Goal: Find specific page/section: Find specific page/section

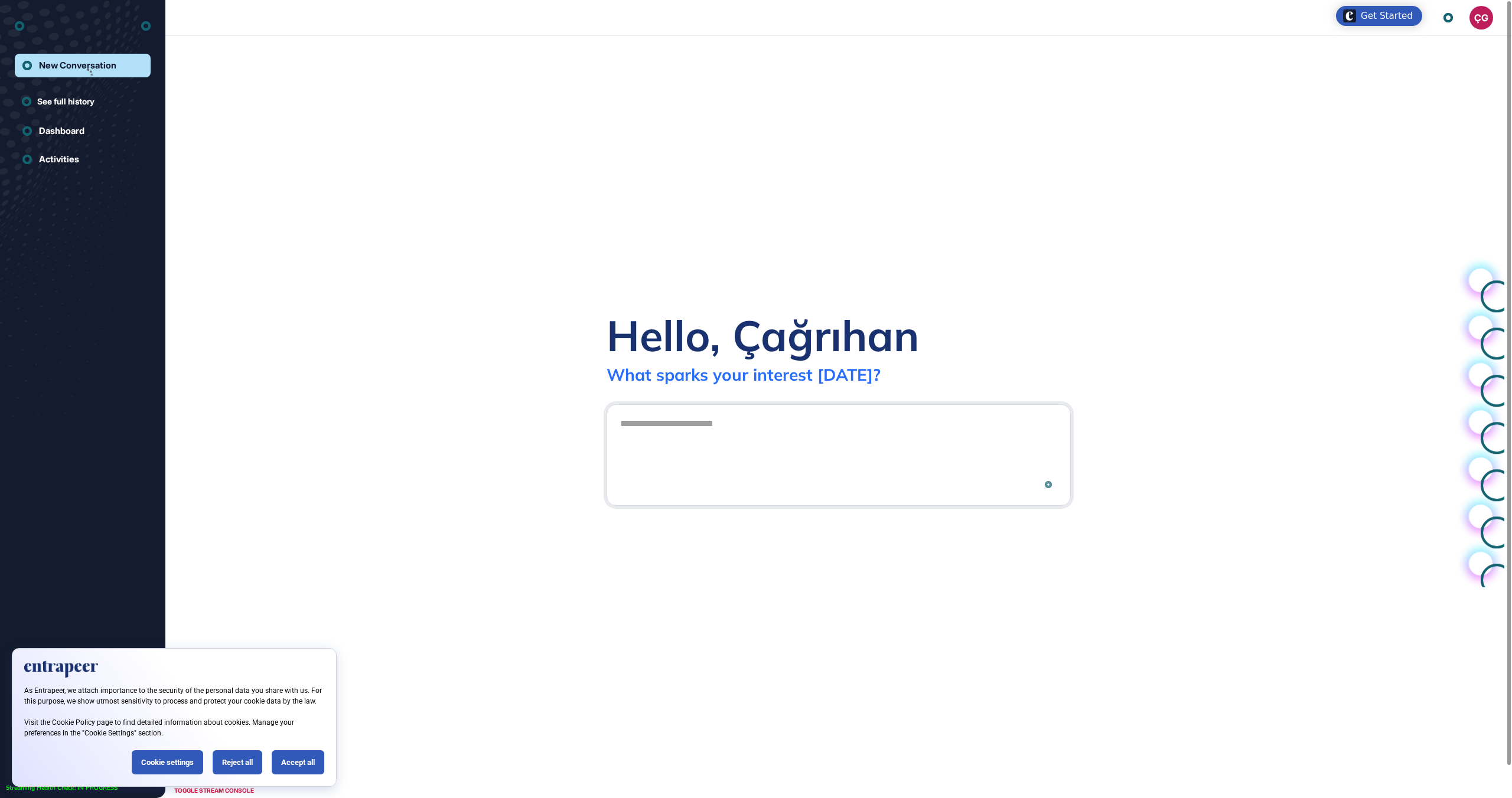
scroll to position [1, 1]
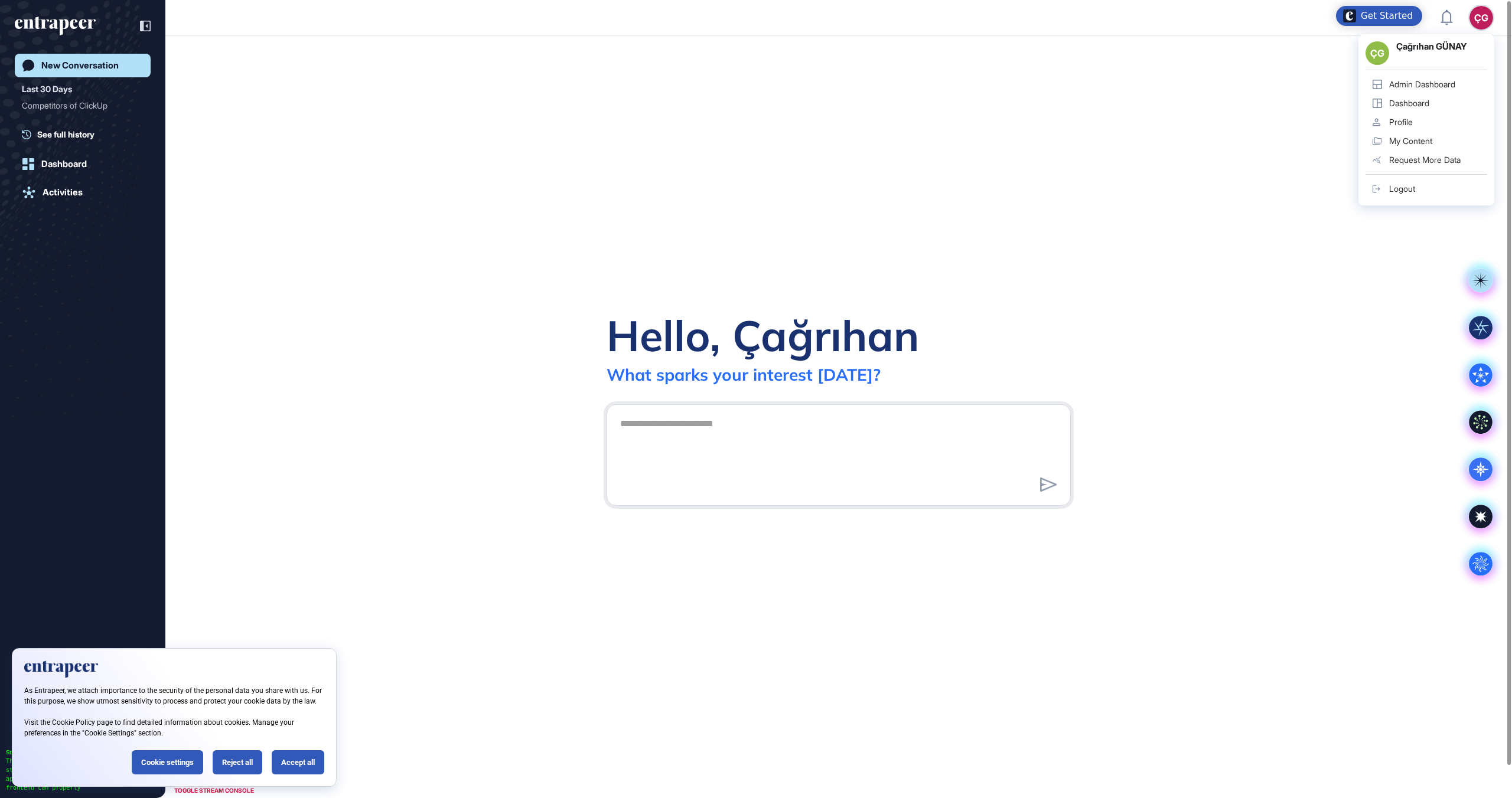
click at [1443, 85] on div "Admin Dashboard" at bounding box center [1422, 84] width 66 height 10
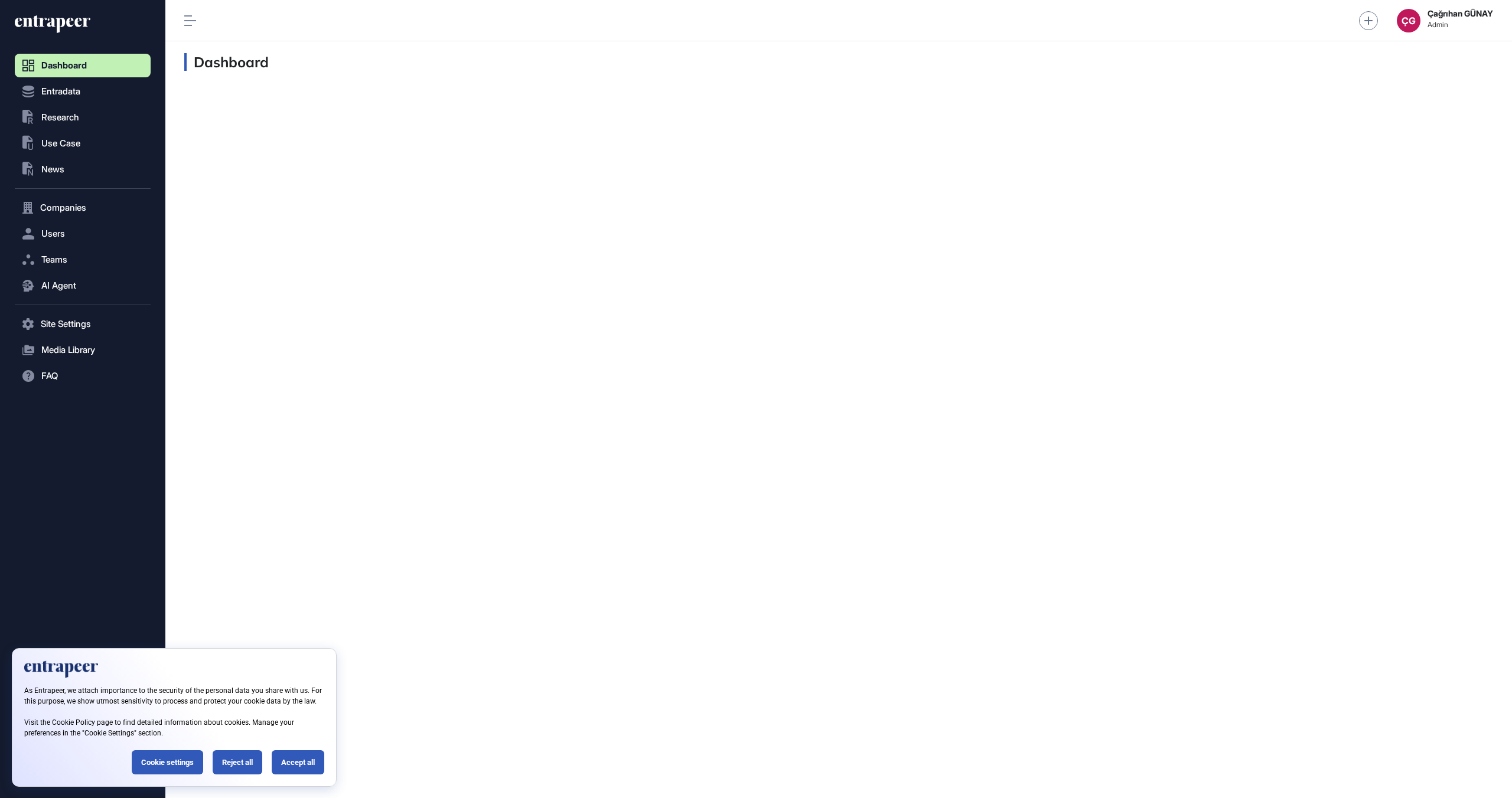
scroll to position [1, 1]
click at [242, 767] on div "Reject all" at bounding box center [237, 763] width 50 height 24
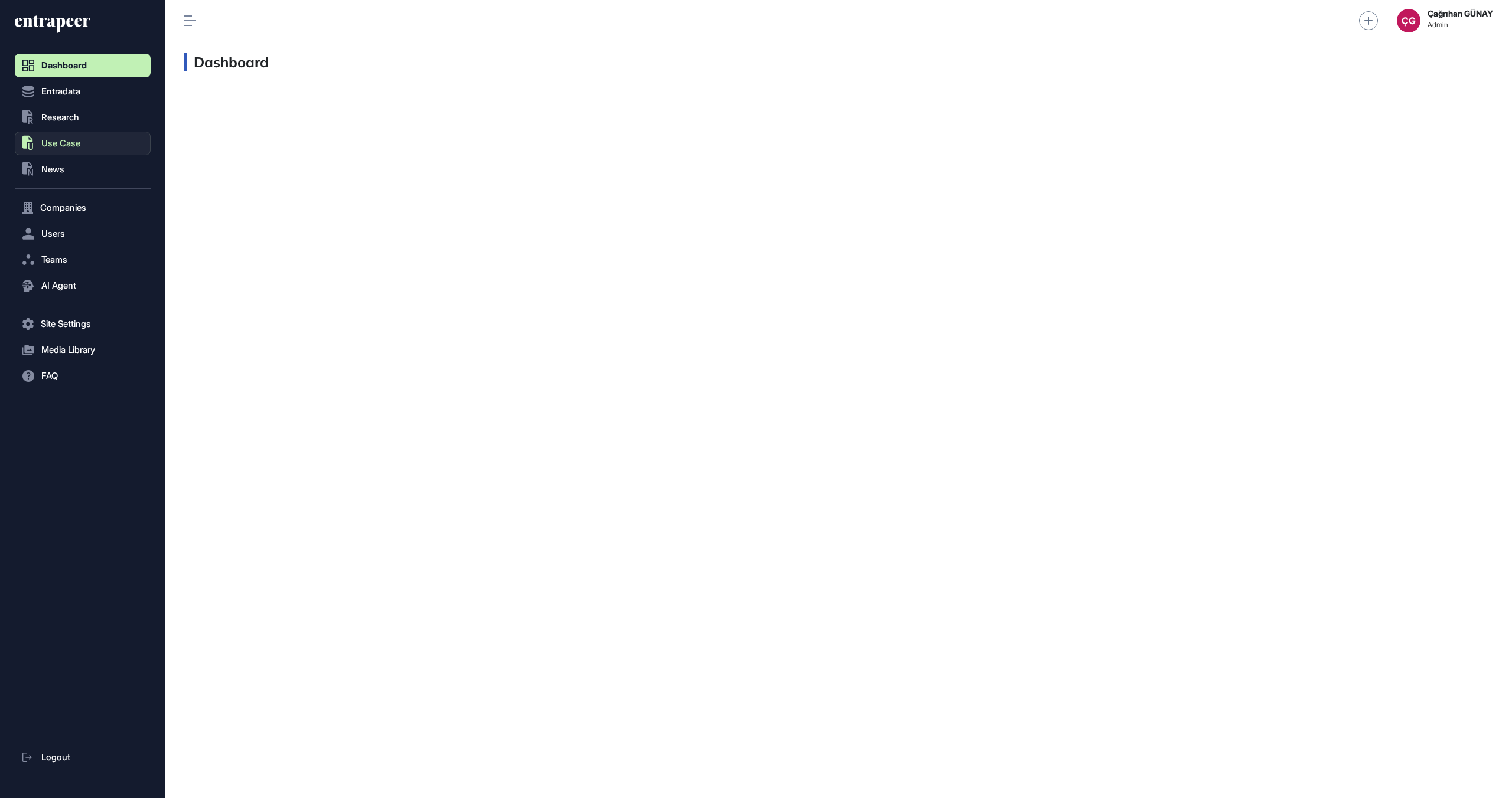
click at [50, 145] on span "Use Case" at bounding box center [60, 143] width 39 height 10
click at [86, 258] on span "Companies" at bounding box center [63, 253] width 46 height 10
click at [91, 272] on button "Teams" at bounding box center [82, 283] width 136 height 24
click at [84, 218] on button "Companies" at bounding box center [82, 208] width 136 height 24
click at [94, 244] on nav "Dashboard Entradata .st0{fill:currentColor} Research .st0{fill:currentColor} Us…" at bounding box center [82, 427] width 136 height 745
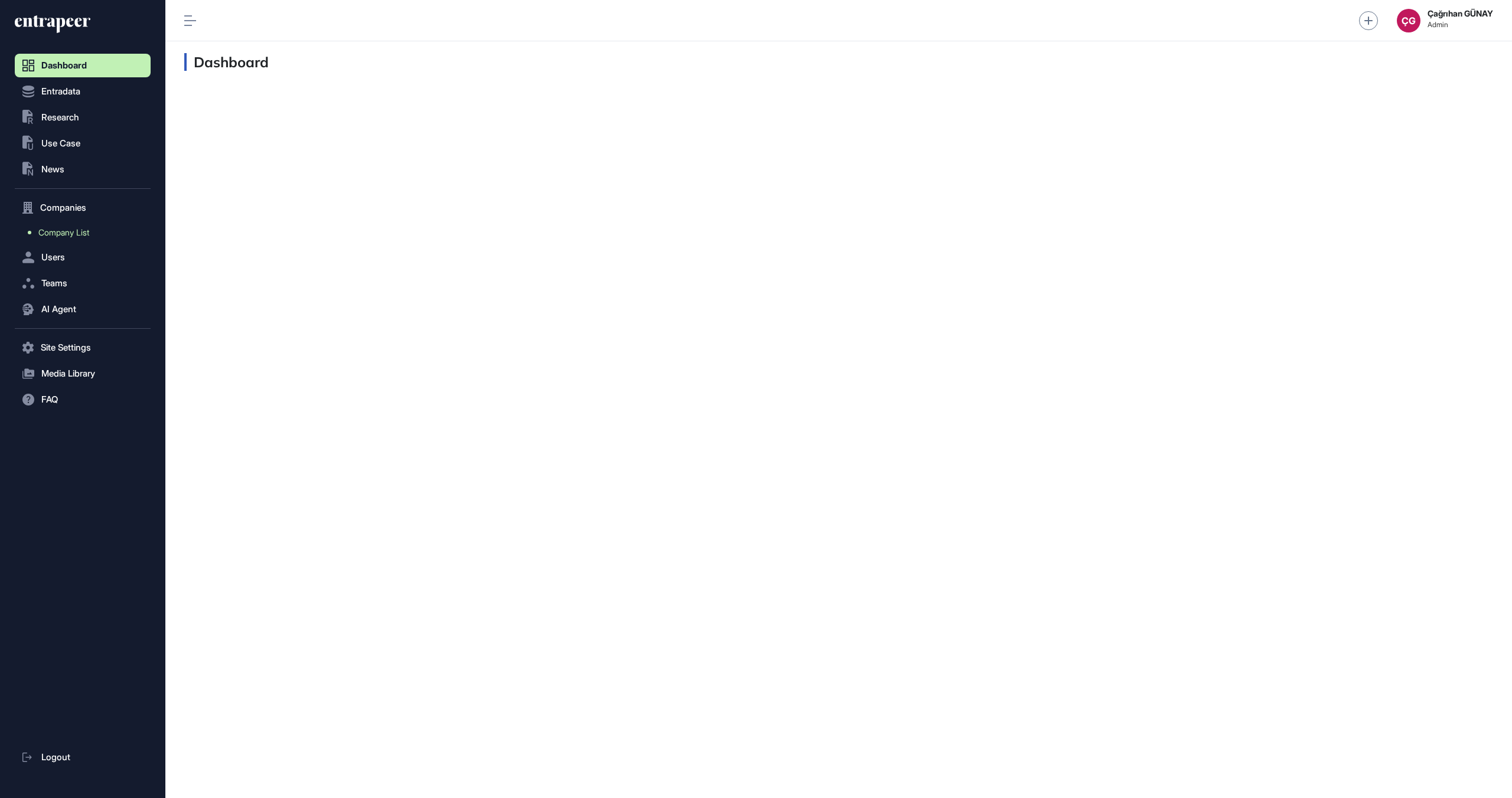
click at [87, 231] on span "Company List" at bounding box center [64, 233] width 51 height 10
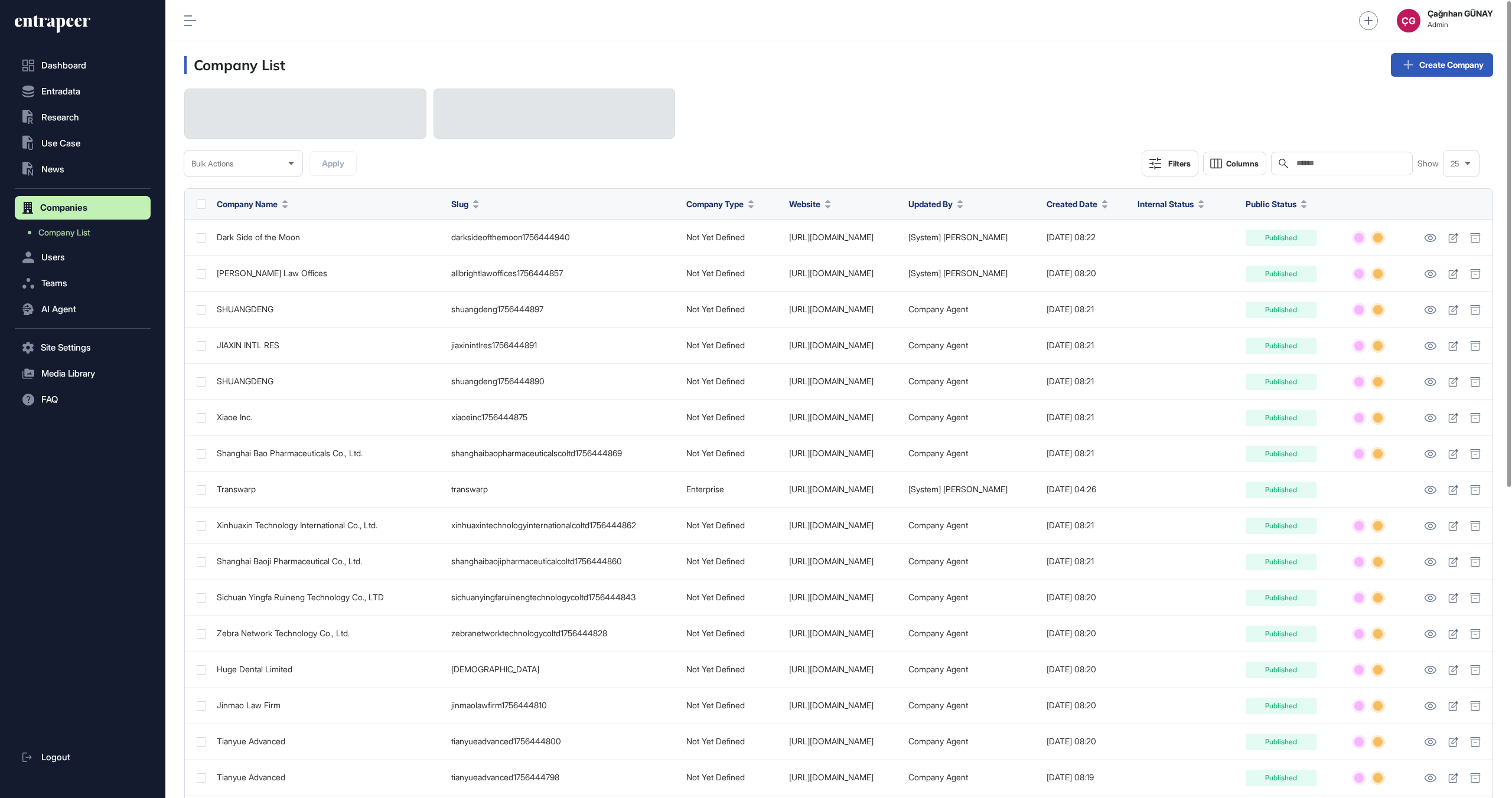
click at [1315, 157] on div "Search" at bounding box center [1342, 163] width 142 height 24
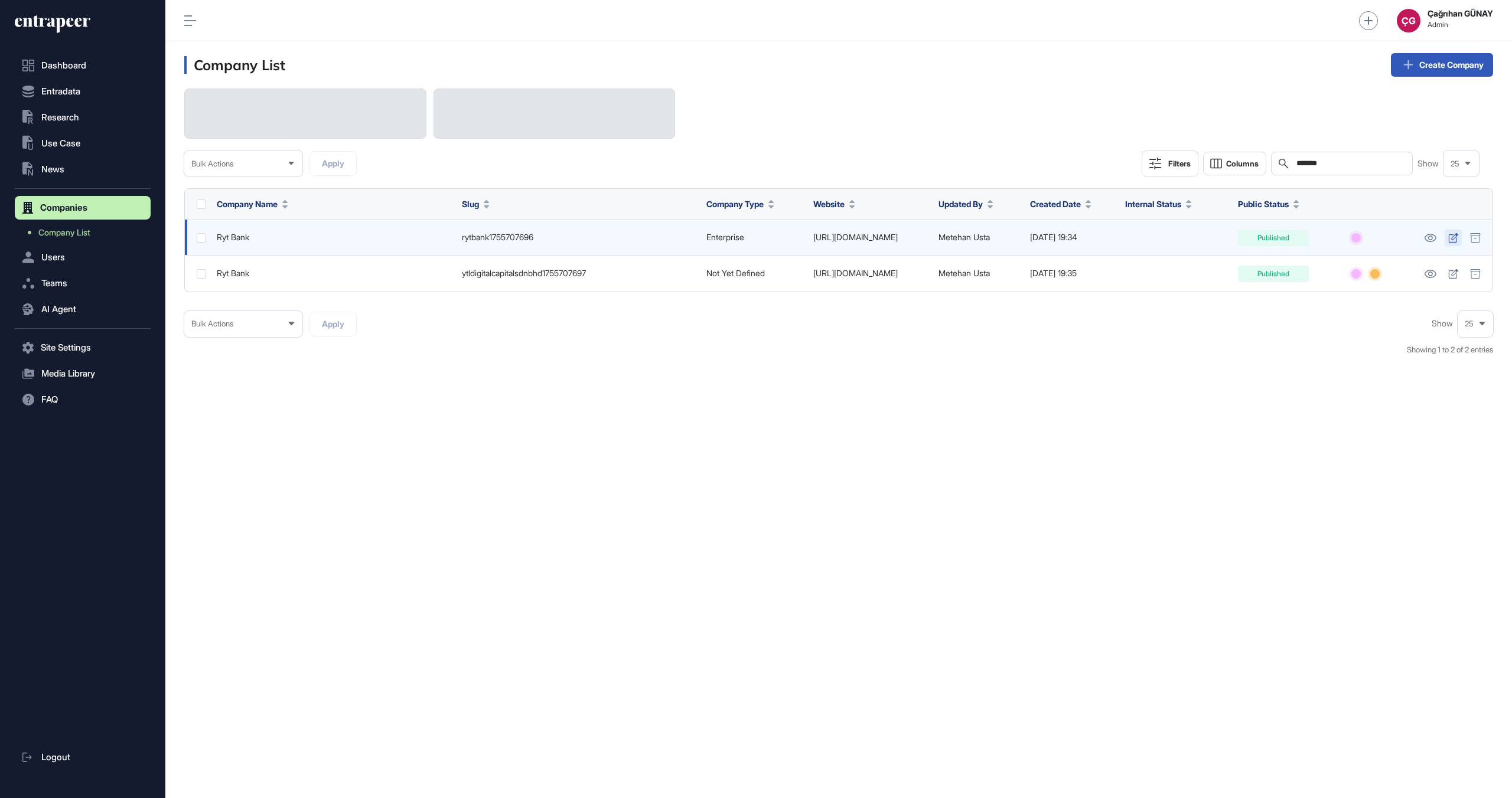
type input "*******"
click at [1455, 243] on link at bounding box center [1454, 238] width 17 height 17
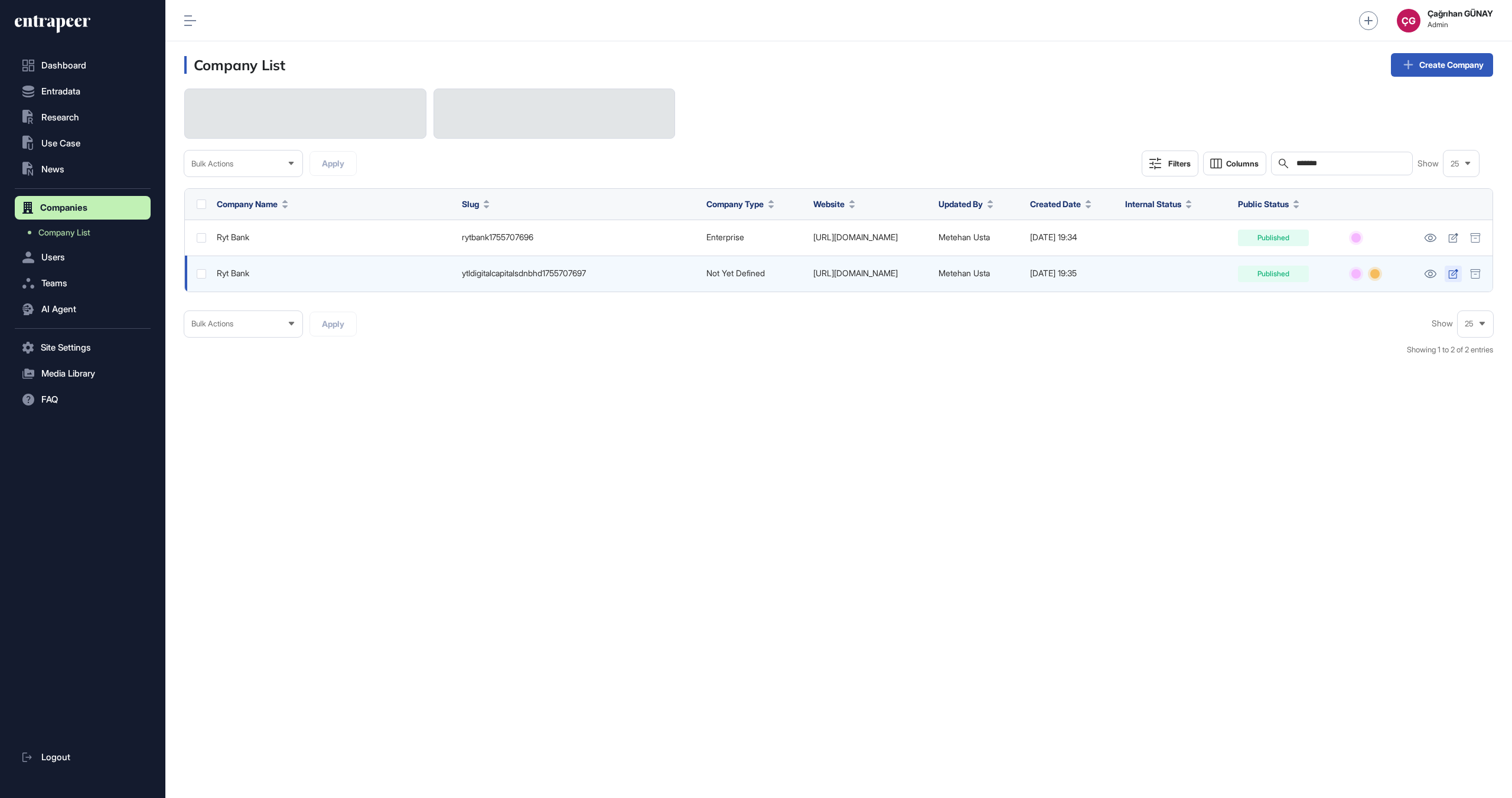
click at [1455, 276] on icon at bounding box center [1454, 274] width 10 height 10
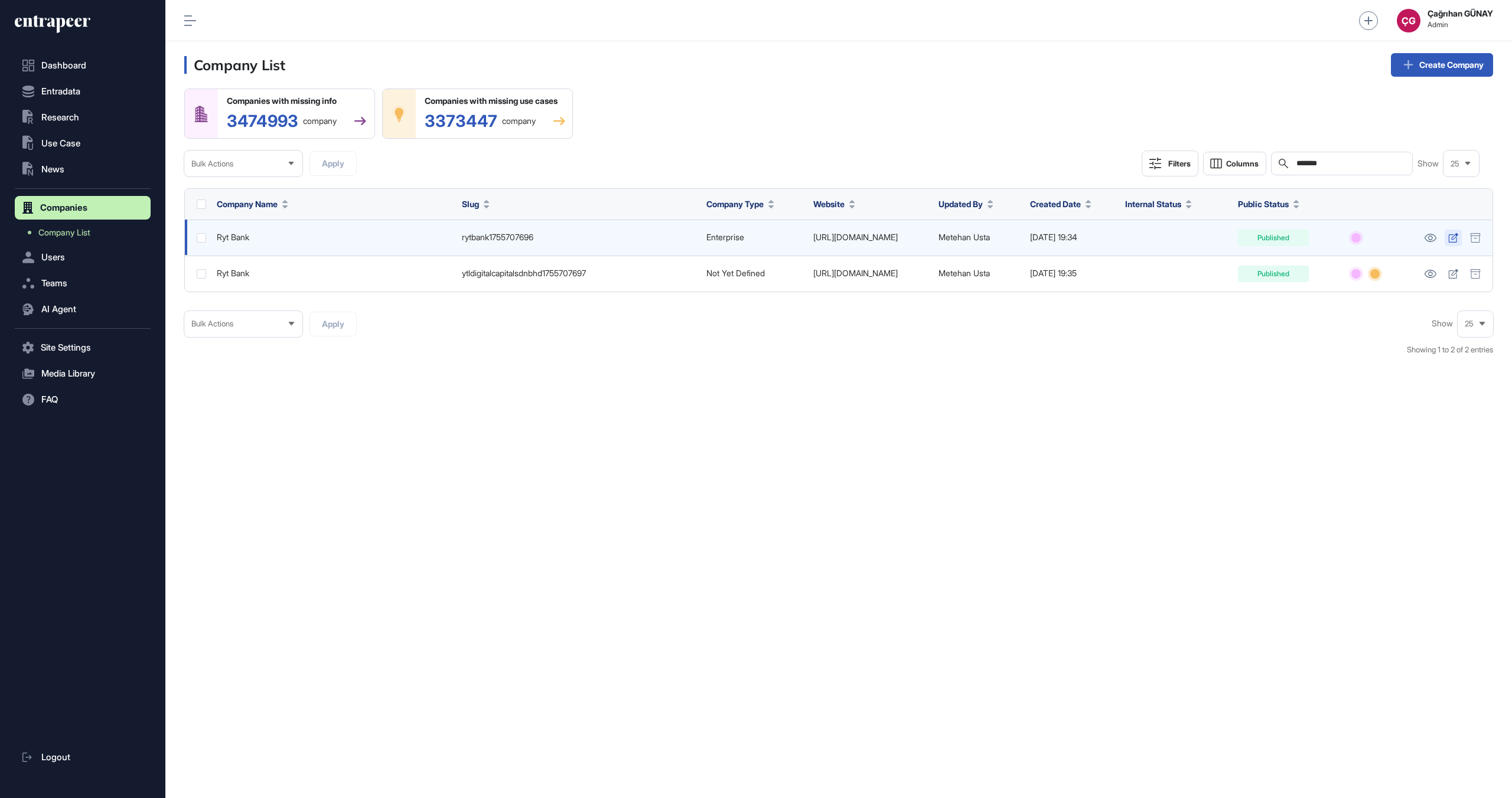
click at [1448, 241] on icon at bounding box center [1454, 238] width 10 height 10
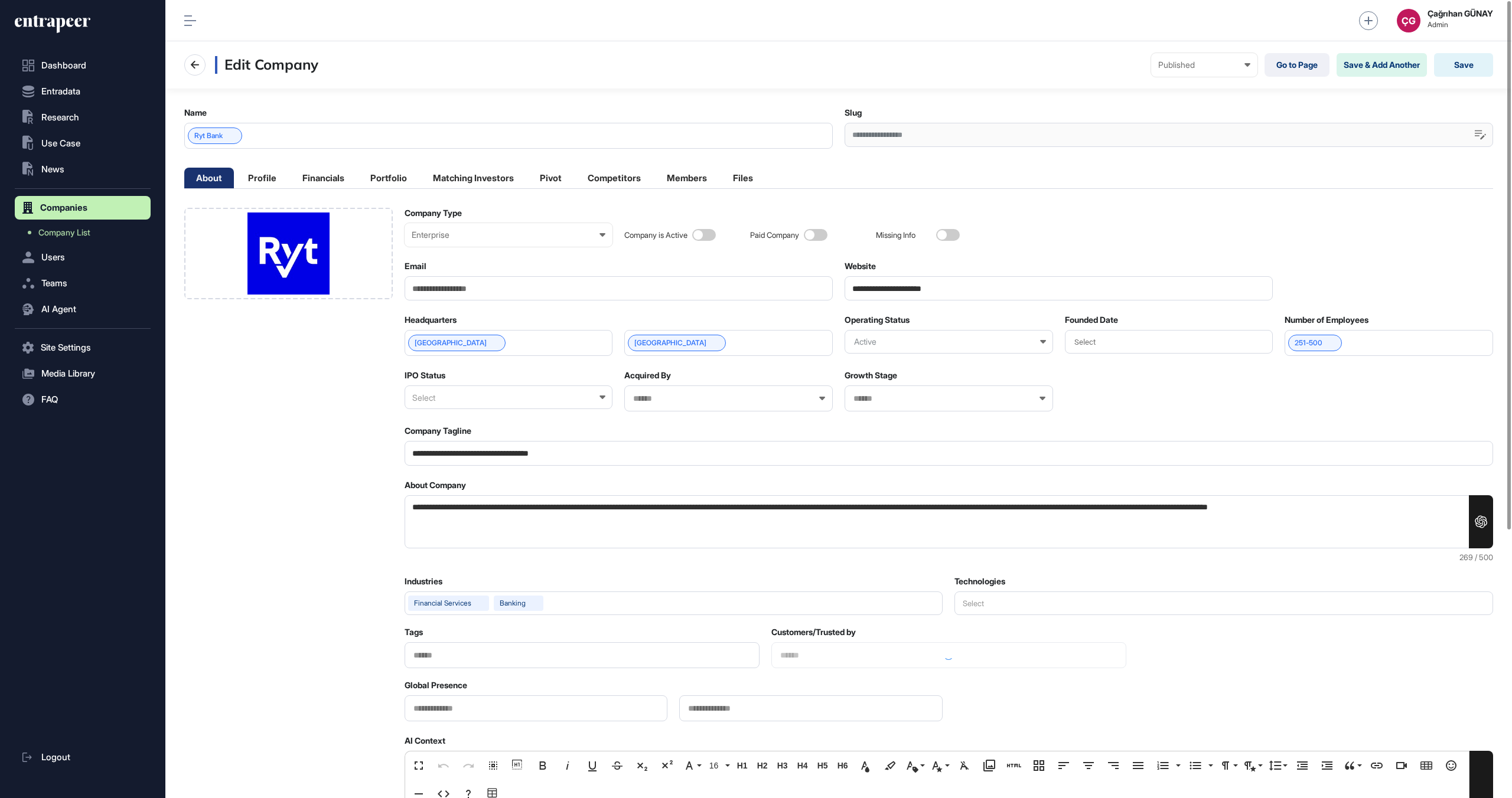
scroll to position [1, 5]
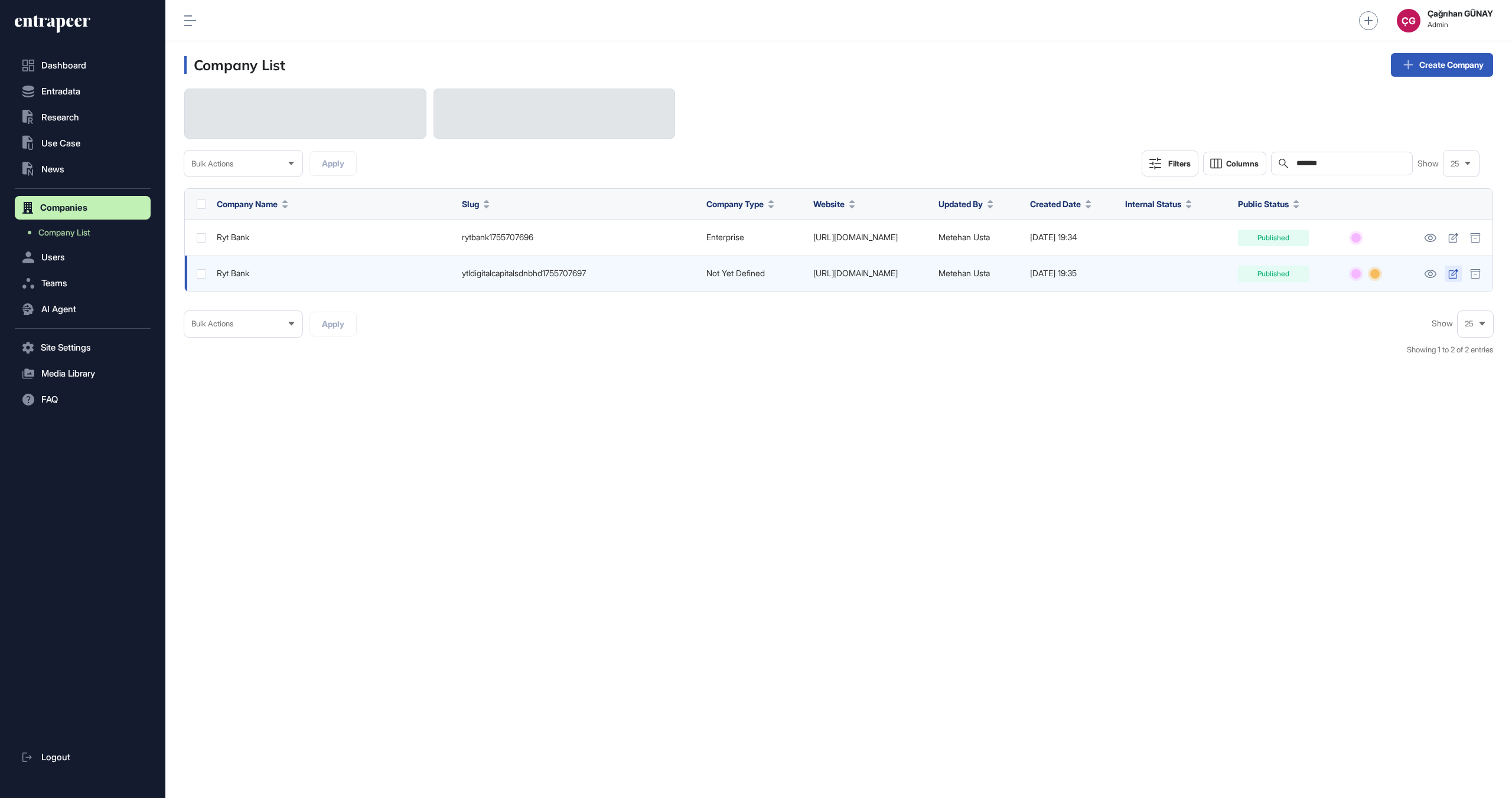
click at [1450, 276] on icon at bounding box center [1454, 274] width 10 height 10
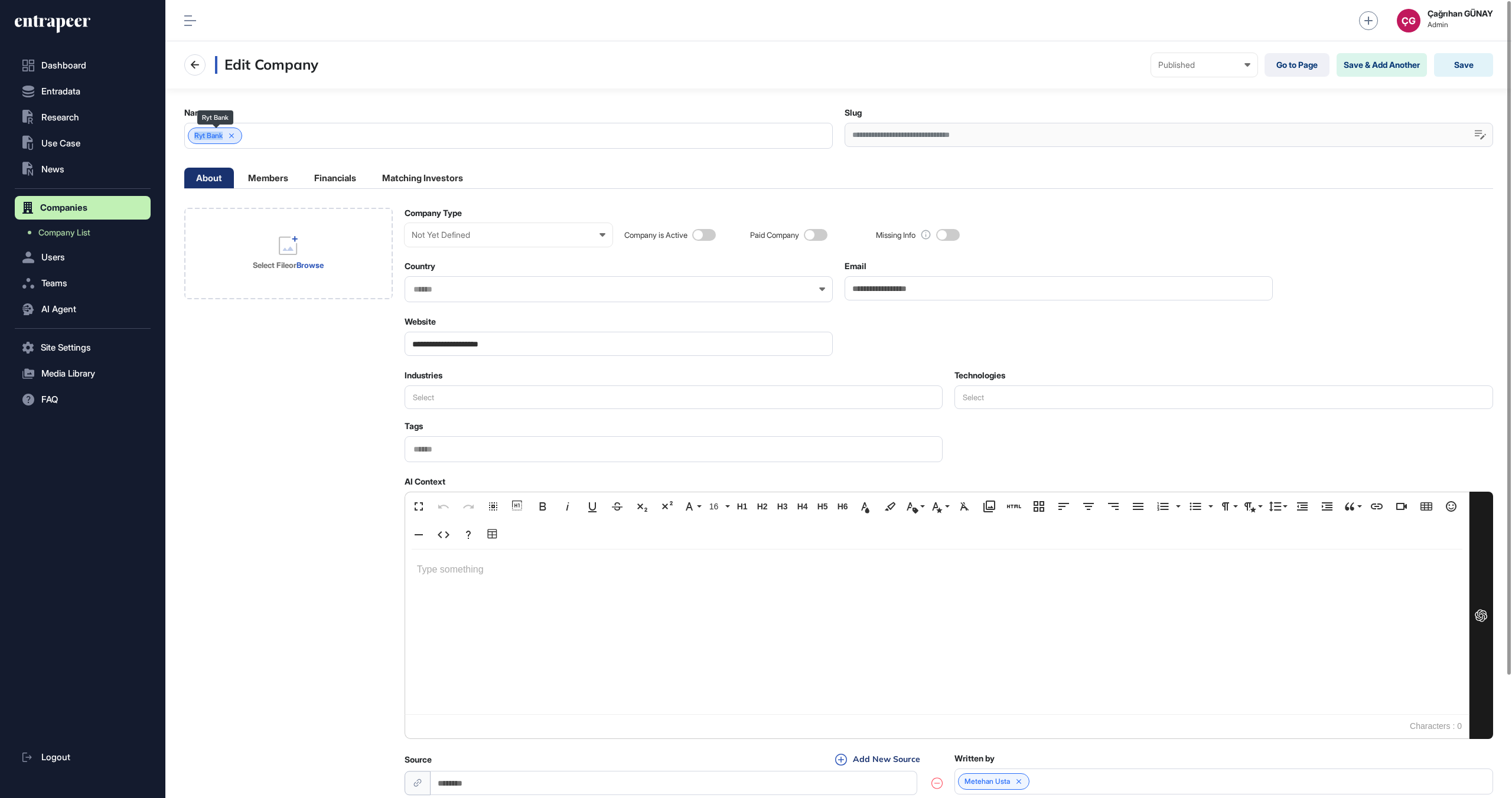
drag, startPoint x: 195, startPoint y: 136, endPoint x: 225, endPoint y: 141, distance: 30.4
click at [225, 141] on div "Ryt Bank" at bounding box center [215, 136] width 55 height 17
copy span "Ryt Bank"
click at [116, 229] on link "Company List" at bounding box center [86, 233] width 130 height 21
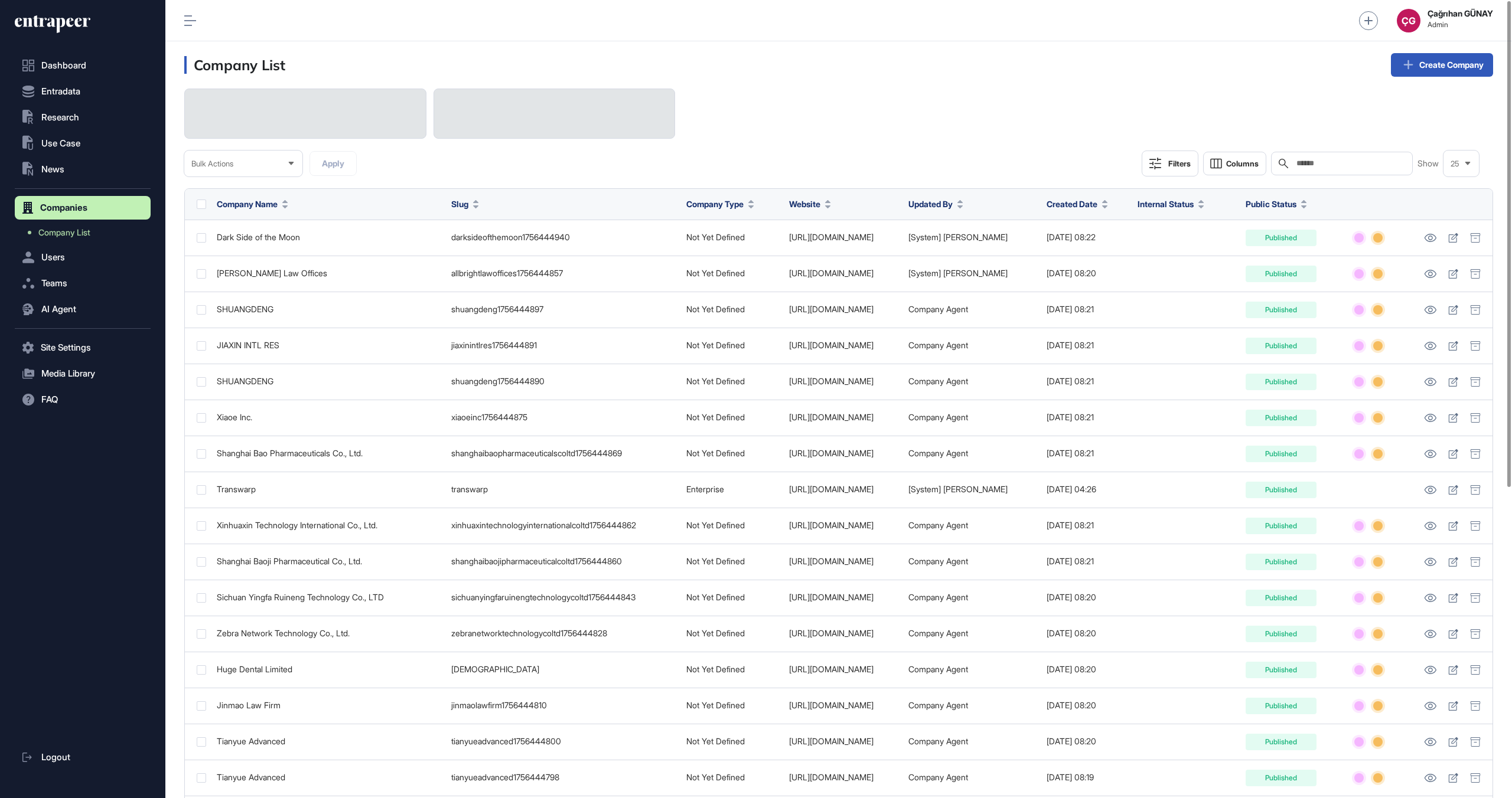
click at [1326, 157] on div "Search" at bounding box center [1342, 163] width 142 height 24
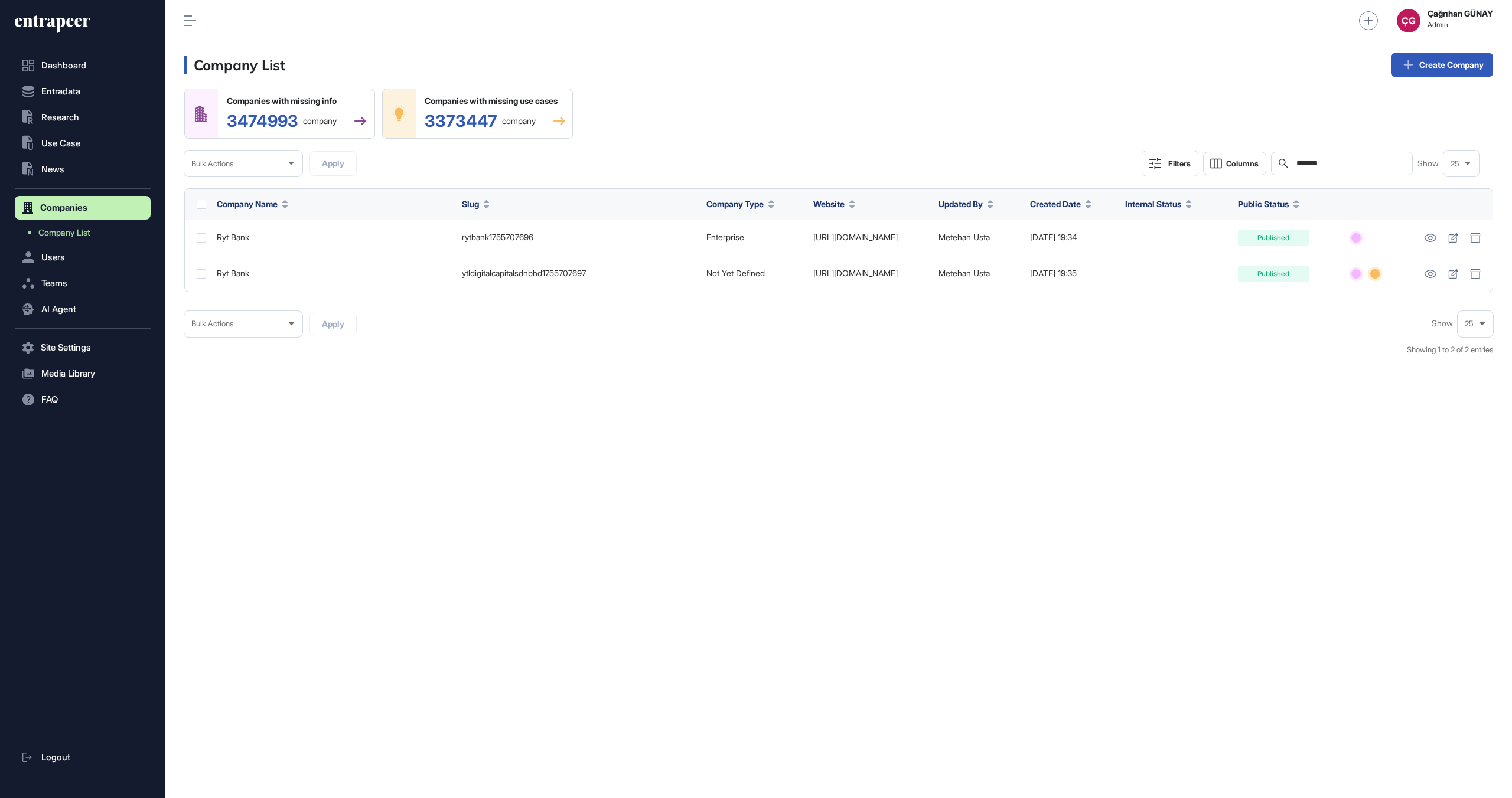
type input "*******"
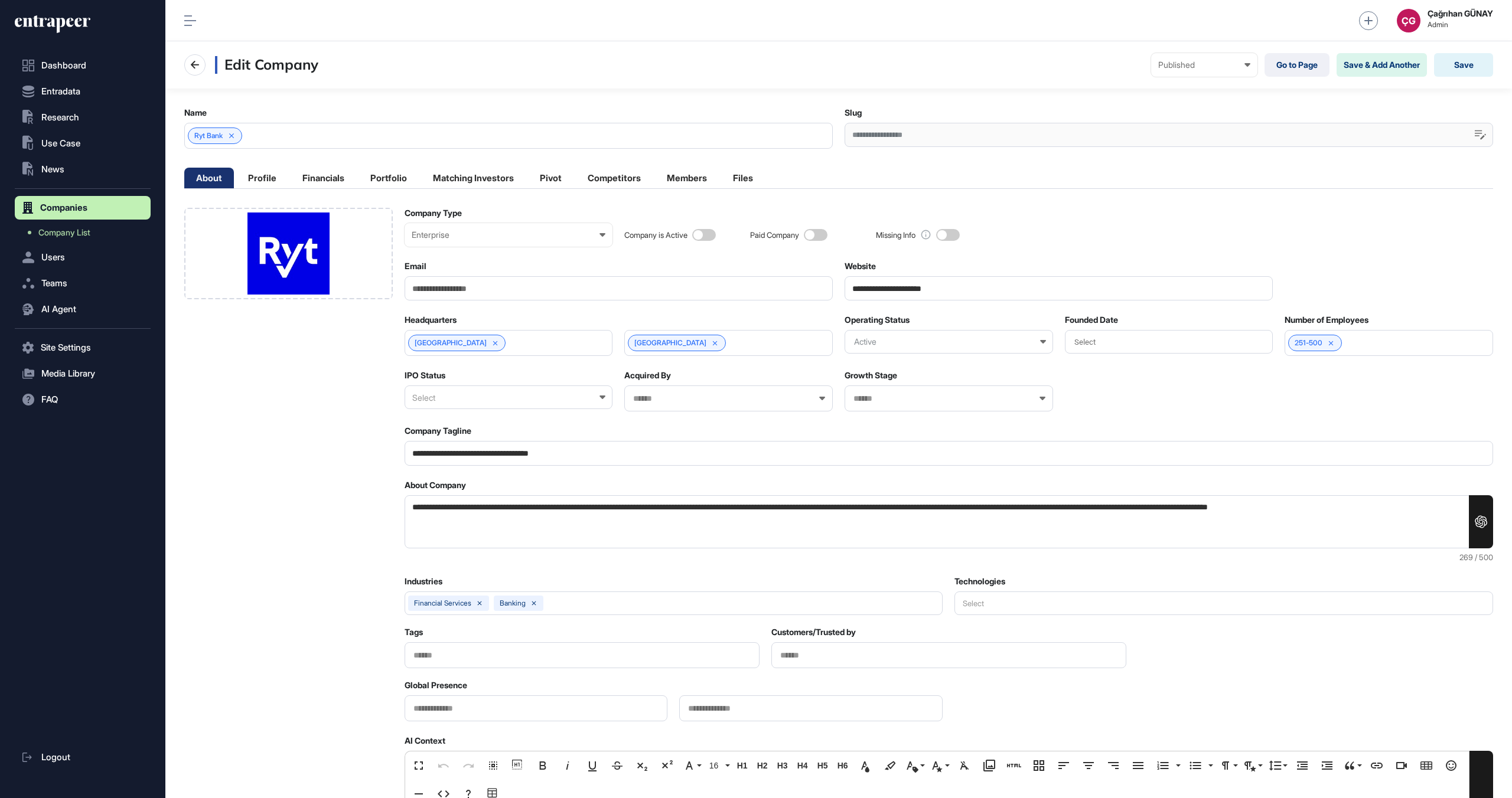
scroll to position [1, 5]
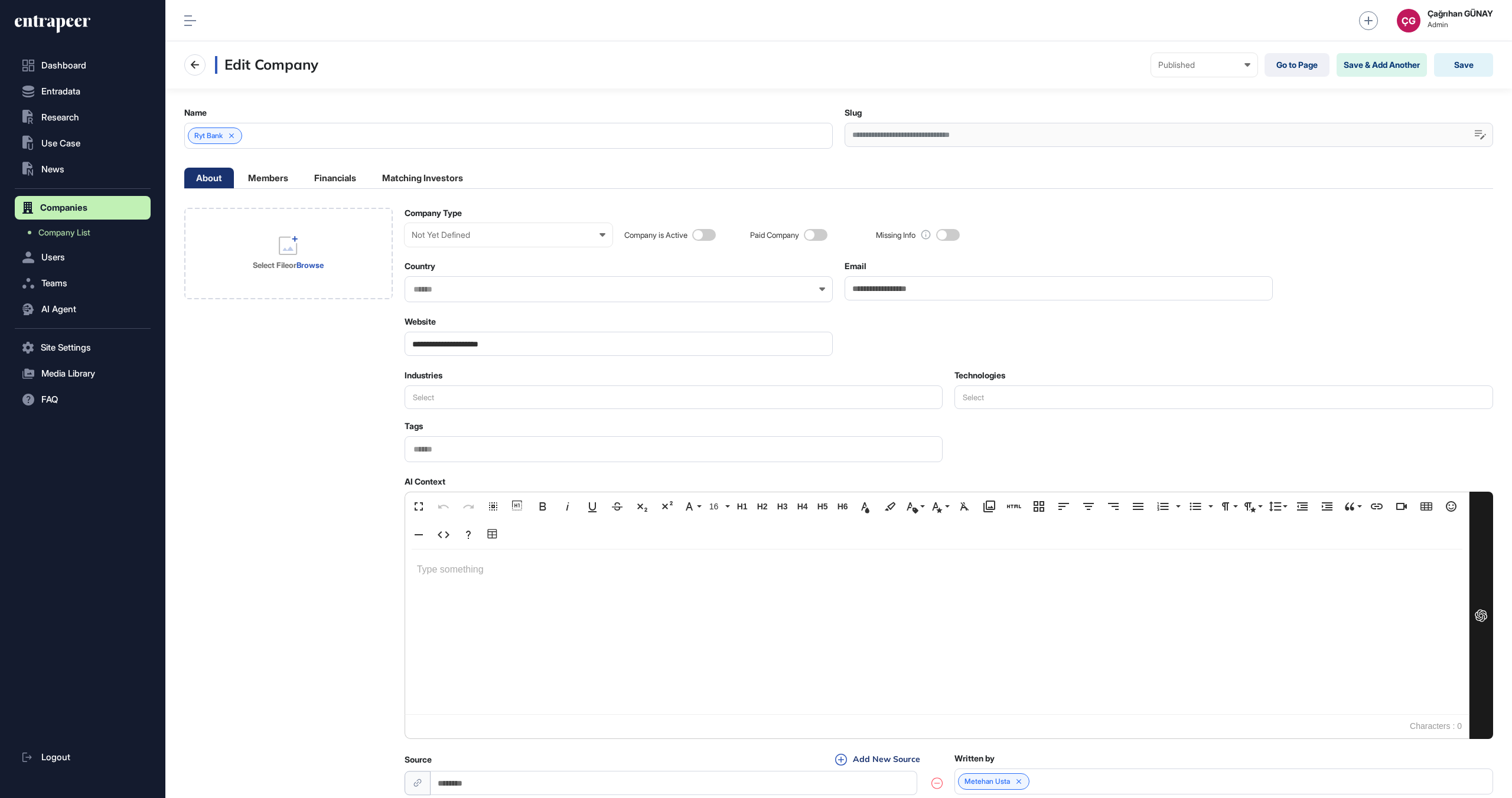
scroll to position [1, 1]
